Goal: Check status: Check status

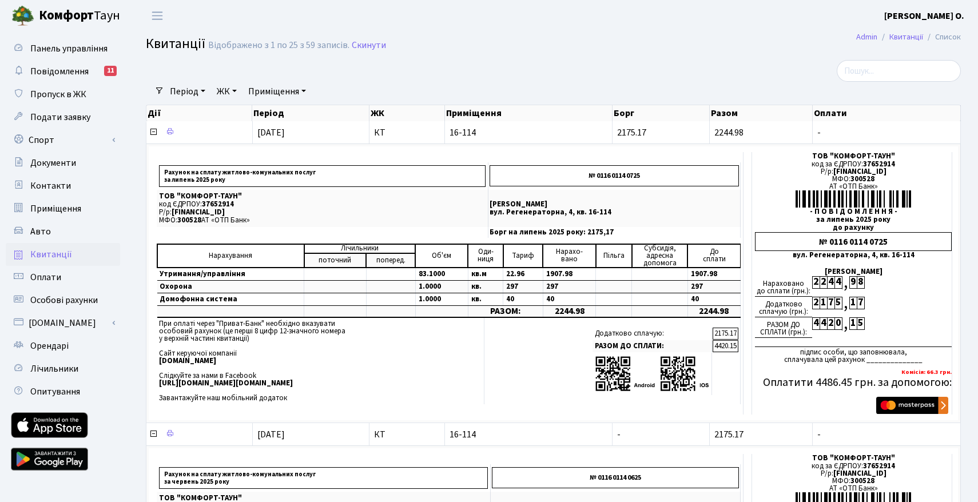
select select "25"
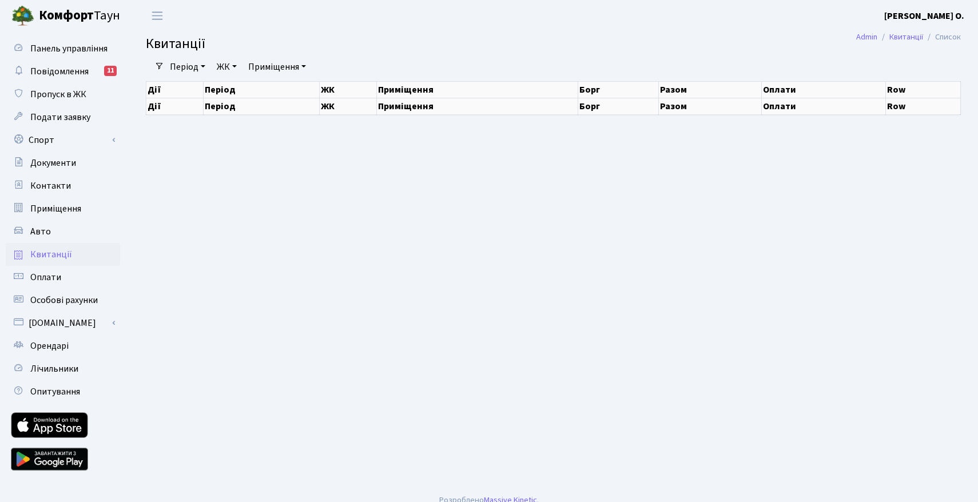
select select "25"
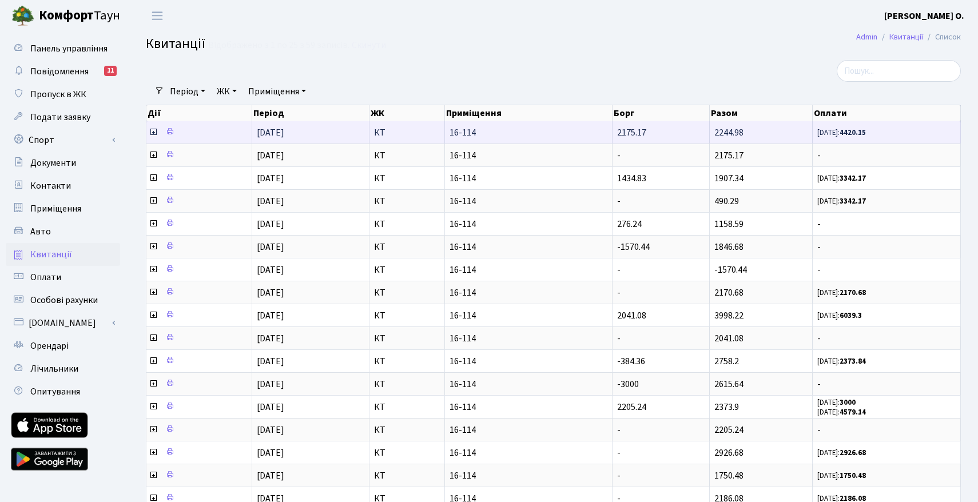
click at [153, 134] on icon at bounding box center [153, 131] width 9 height 9
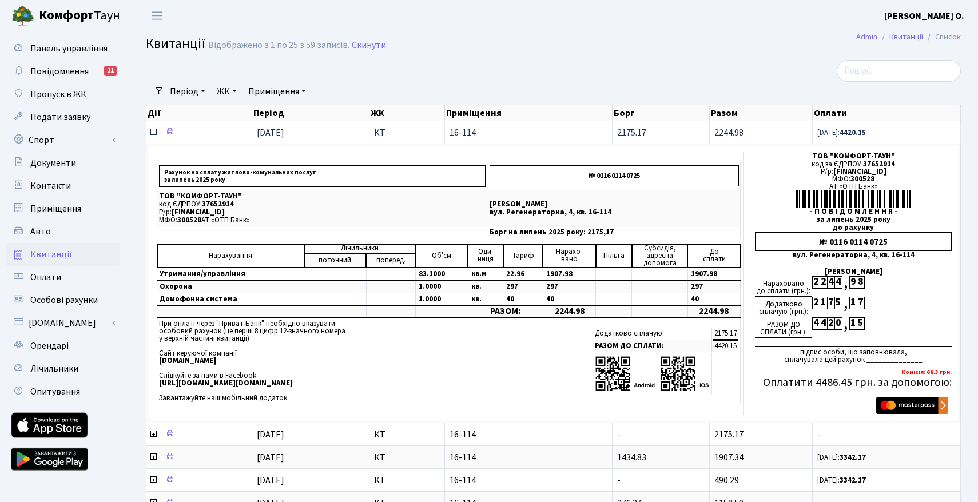
click at [154, 131] on icon at bounding box center [153, 131] width 9 height 9
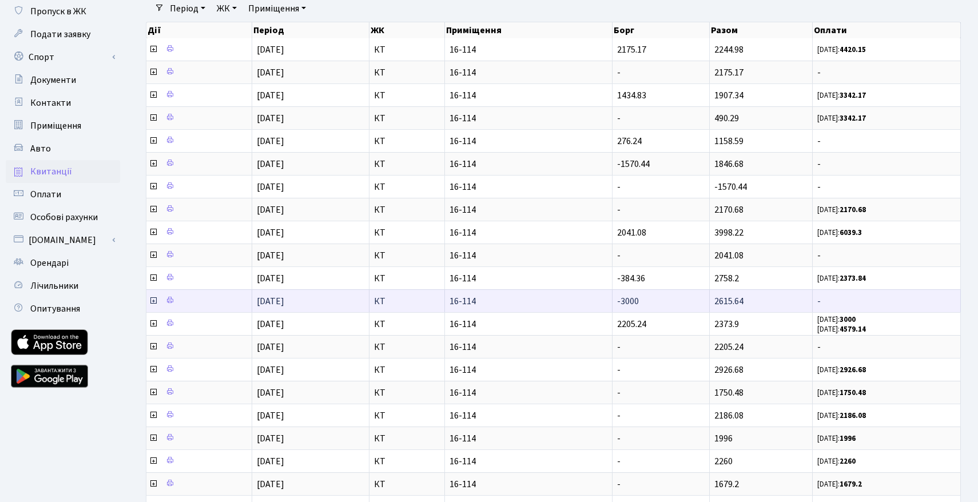
scroll to position [86, 0]
